Goal: Go to known website: Go to known website

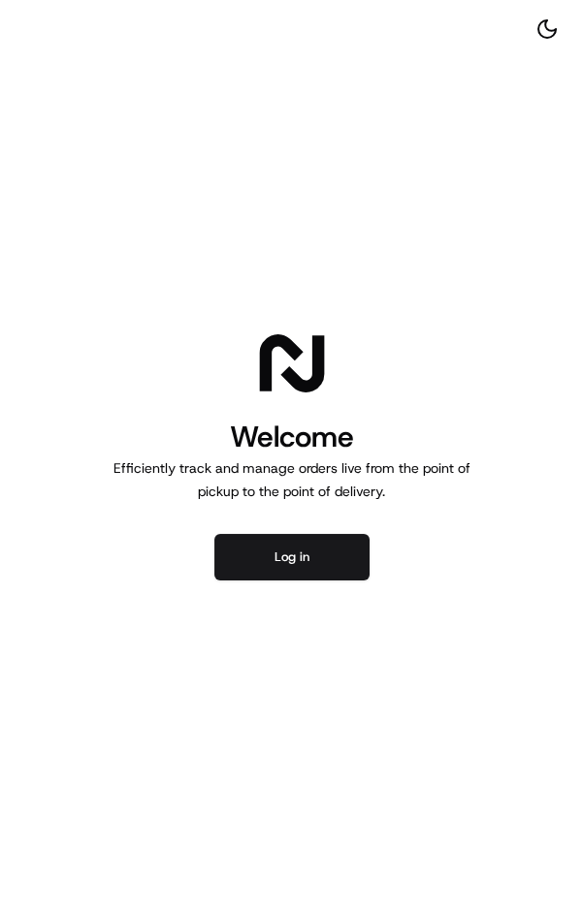
click at [360, 568] on button "Log in" at bounding box center [291, 557] width 155 height 47
click at [358, 555] on button "Log in" at bounding box center [291, 557] width 155 height 47
click at [354, 561] on button "Log in" at bounding box center [291, 557] width 155 height 47
click at [327, 563] on button "Log in" at bounding box center [291, 557] width 155 height 47
click at [326, 564] on button "Log in" at bounding box center [291, 557] width 155 height 47
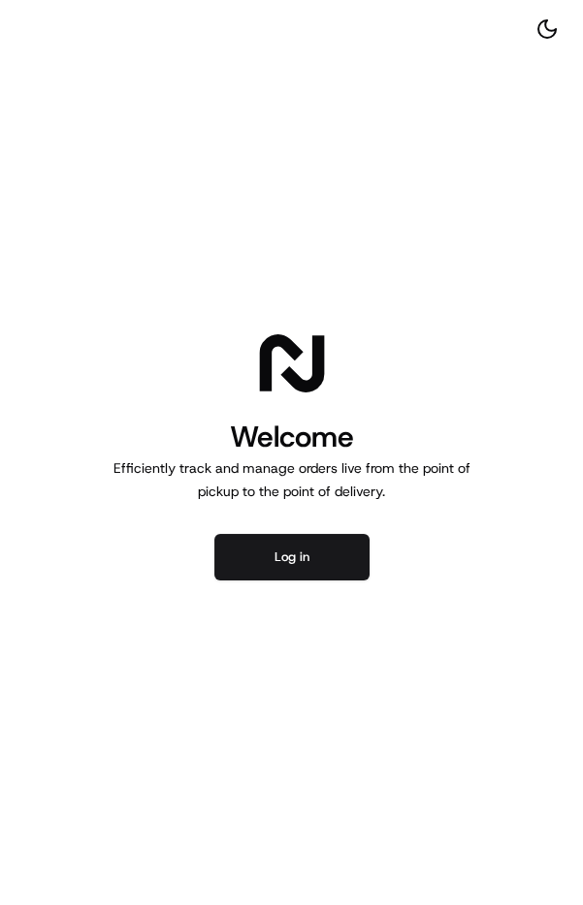
click at [322, 570] on button "Log in" at bounding box center [291, 557] width 155 height 47
click at [319, 565] on button "Log in" at bounding box center [291, 557] width 155 height 47
click at [325, 570] on button "Log in" at bounding box center [291, 557] width 155 height 47
